Goal: Task Accomplishment & Management: Complete application form

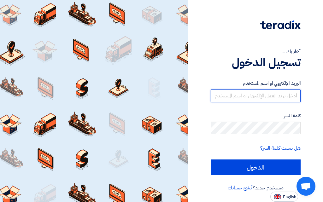
click at [183, 96] on input "text" at bounding box center [256, 96] width 90 height 13
click at [183, 98] on input "text" at bounding box center [256, 96] width 90 height 13
click at [183, 96] on input "text" at bounding box center [256, 96] width 90 height 13
type input "[EMAIL_ADDRESS][DOMAIN_NAME]"
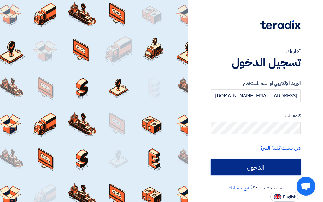
click at [183, 164] on input "الدخول" at bounding box center [256, 168] width 90 height 16
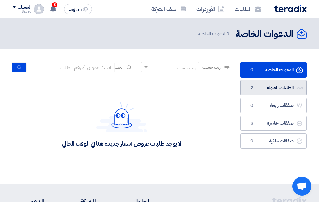
click at [183, 91] on link "الطلبات المقبولة الطلبات المقبولة 2" at bounding box center [273, 87] width 66 height 15
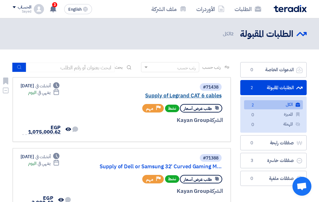
click at [183, 96] on link "Supply of Legrand CAT 6 cables" at bounding box center [158, 96] width 126 height 6
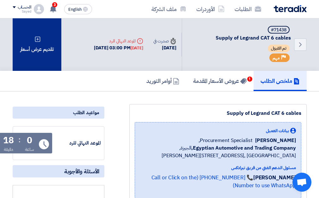
click at [37, 52] on div "تقديم عرض أسعار" at bounding box center [37, 44] width 49 height 52
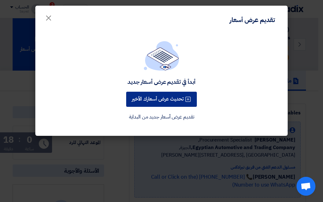
click at [159, 99] on button "تحديث عرض أسعارك الأخير" at bounding box center [161, 99] width 71 height 15
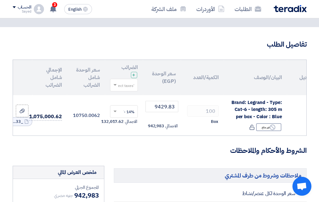
scroll to position [0, -40]
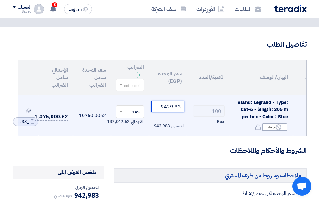
click at [173, 105] on input "9429.83" at bounding box center [167, 106] width 33 height 11
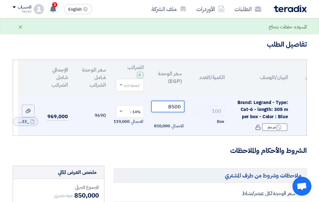
click at [175, 107] on input "8500" at bounding box center [167, 106] width 33 height 11
click at [175, 107] on input "8200" at bounding box center [167, 106] width 33 height 11
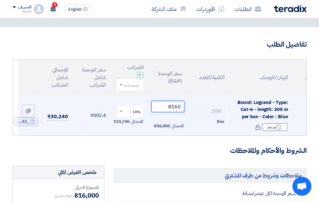
click at [175, 109] on input "8160" at bounding box center [167, 106] width 33 height 11
click at [94, 128] on td "9300.119999999999" at bounding box center [92, 115] width 38 height 41
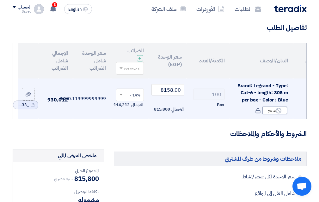
scroll to position [32, 0]
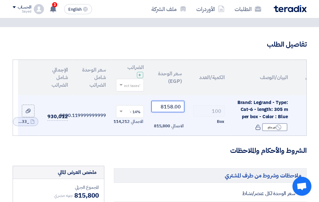
click at [182, 108] on input "8158.00" at bounding box center [167, 106] width 33 height 11
click at [175, 110] on input "8158.00" at bounding box center [167, 106] width 33 height 11
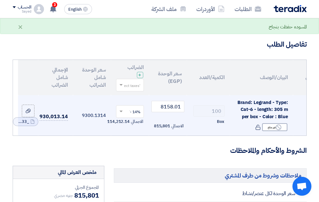
click at [100, 102] on td "9300.1314" at bounding box center [92, 115] width 38 height 41
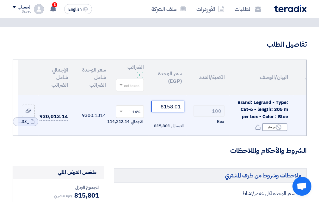
click at [182, 107] on input "8158.01" at bounding box center [167, 106] width 33 height 11
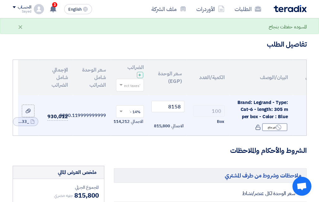
click at [92, 127] on td "9300.119999999999" at bounding box center [92, 115] width 38 height 41
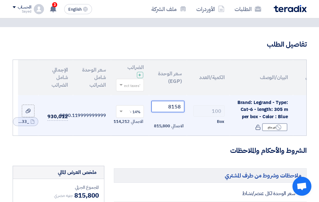
click at [178, 107] on input "8158" at bounding box center [167, 106] width 33 height 11
click at [181, 107] on input "8158" at bounding box center [167, 106] width 33 height 11
click at [175, 107] on input "8158" at bounding box center [167, 106] width 33 height 11
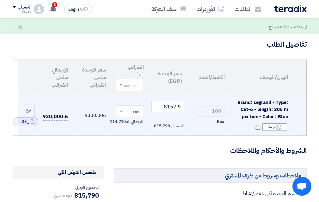
click at [104, 100] on td "9300.006" at bounding box center [92, 115] width 38 height 41
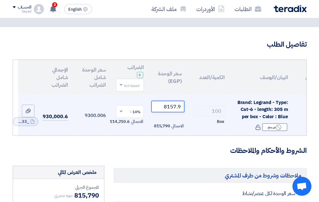
click at [170, 108] on input "8157.9" at bounding box center [167, 106] width 33 height 11
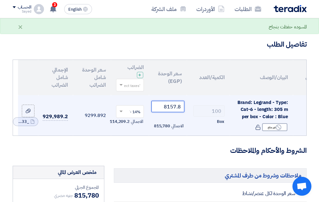
click at [170, 108] on input "8157.8" at bounding box center [167, 106] width 33 height 11
type input "8157.895"
click at [129, 98] on td "14% -VAT × الاجمالي 114,210.53" at bounding box center [130, 115] width 38 height 41
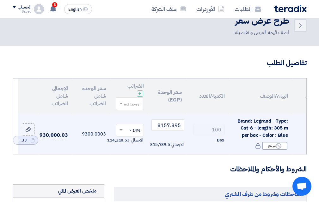
scroll to position [0, 0]
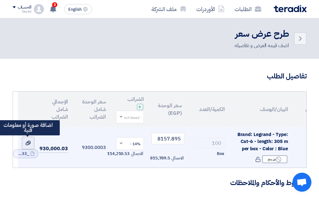
click at [27, 143] on icon at bounding box center [28, 142] width 5 height 5
click at [0, 0] on input "file" at bounding box center [0, 0] width 0 height 0
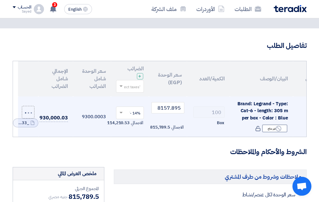
scroll to position [32, 0]
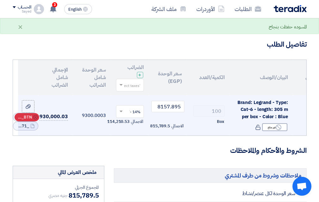
click at [35, 117] on use at bounding box center [35, 117] width 4 height 4
click at [35, 122] on use at bounding box center [35, 122] width 4 height 4
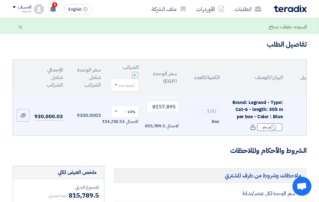
scroll to position [0, -35]
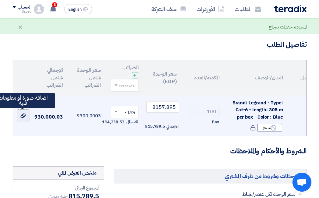
click at [25, 116] on use at bounding box center [23, 115] width 5 height 4
click at [0, 0] on input "file" at bounding box center [0, 0] width 0 height 0
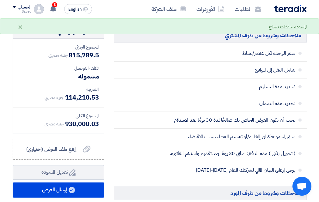
scroll to position [189, 0]
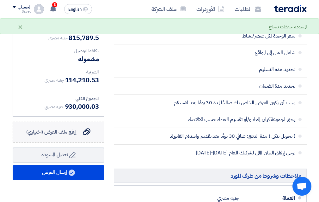
click at [63, 136] on span "إرفع ملف العرض (اختياري)" at bounding box center [51, 132] width 50 height 8
click at [0, 0] on input "إرفع ملف العرض (اختياري) إرفع ملف العرض (اختياري)" at bounding box center [0, 0] width 0 height 0
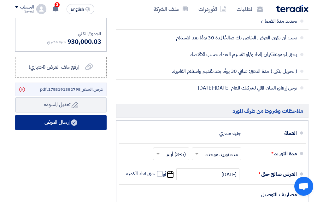
scroll to position [253, 0]
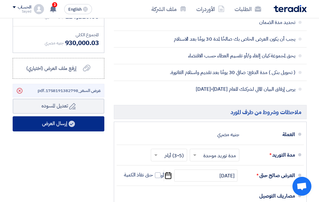
click at [67, 128] on button "إرسال العرض" at bounding box center [59, 123] width 92 height 15
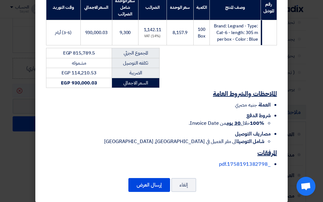
scroll to position [123, 0]
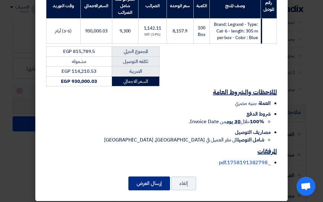
click at [153, 177] on button "إرسال العرض" at bounding box center [149, 184] width 42 height 14
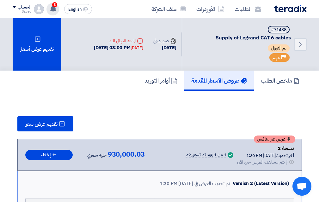
click at [54, 9] on use at bounding box center [53, 8] width 6 height 7
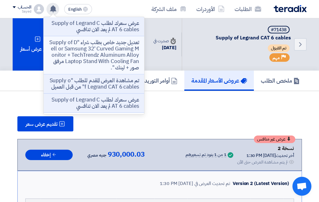
click at [95, 50] on p "تعديل جديد خاص بطلب شراء "Supply of Dell or Samsung 32' Curved Gaming Monitor +…" at bounding box center [94, 55] width 90 height 32
